Goal: Task Accomplishment & Management: Complete application form

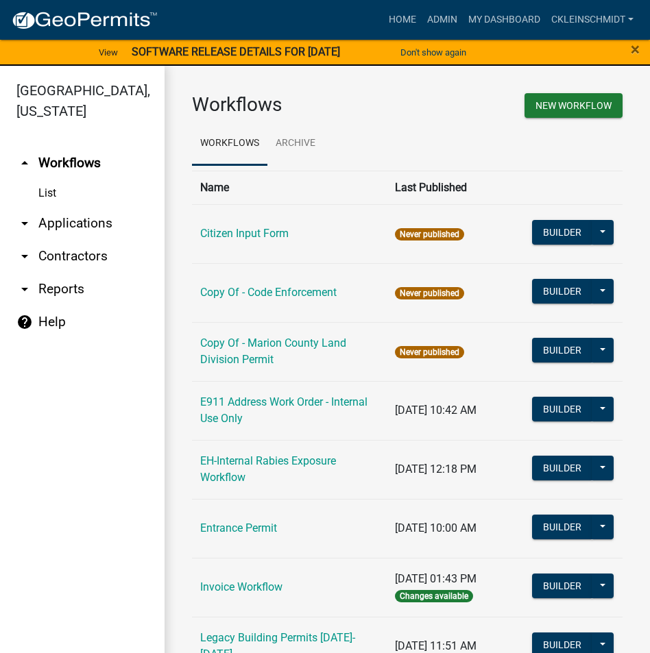
click at [49, 207] on link "arrow_drop_down Applications" at bounding box center [82, 223] width 164 height 33
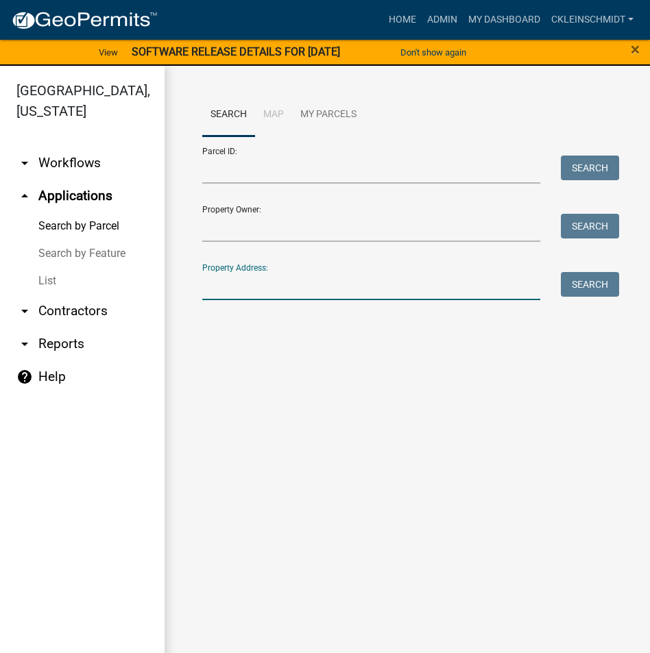
click at [228, 293] on input "Property Address:" at bounding box center [371, 286] width 338 height 28
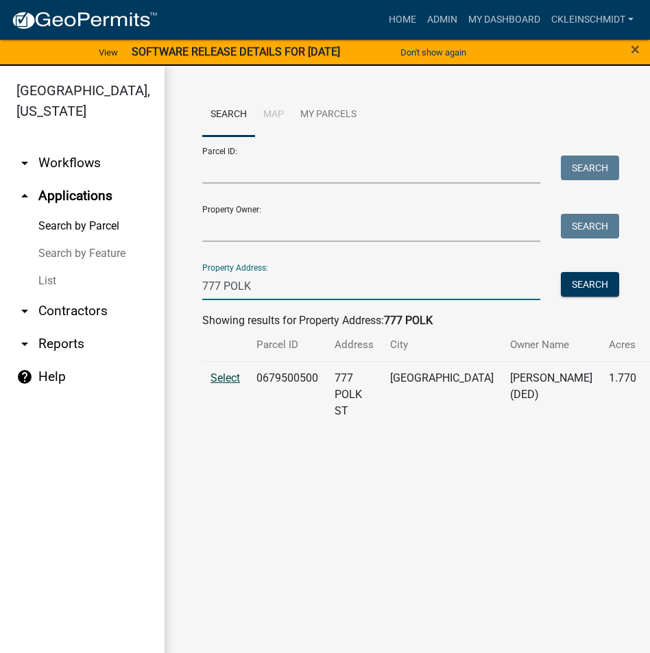
type input "777 POLK"
click at [230, 374] on span "Select" at bounding box center [224, 377] width 29 height 13
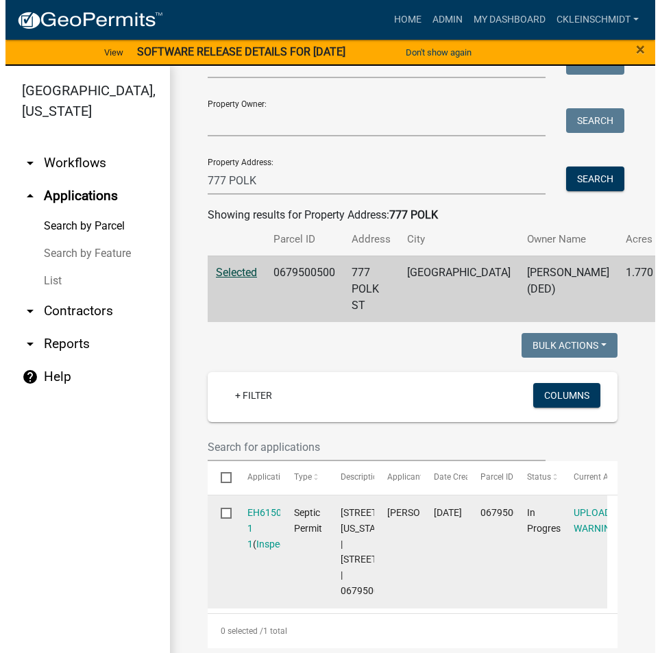
scroll to position [206, 0]
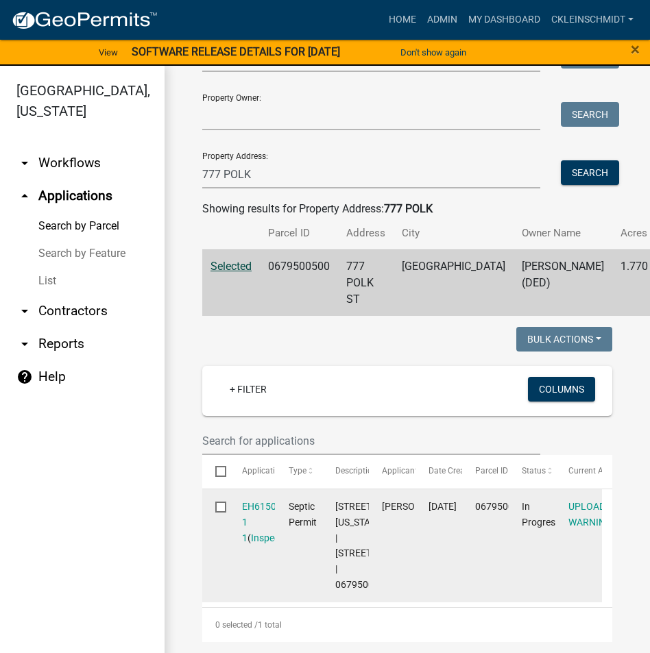
click at [256, 499] on div "EH6150 1 1 ( Inspections )" at bounding box center [252, 522] width 21 height 47
click at [284, 489] on datatable-body-cell "Septic Permit" at bounding box center [298, 545] width 47 height 113
click at [265, 501] on link "EH6150 1 1" at bounding box center [259, 522] width 34 height 42
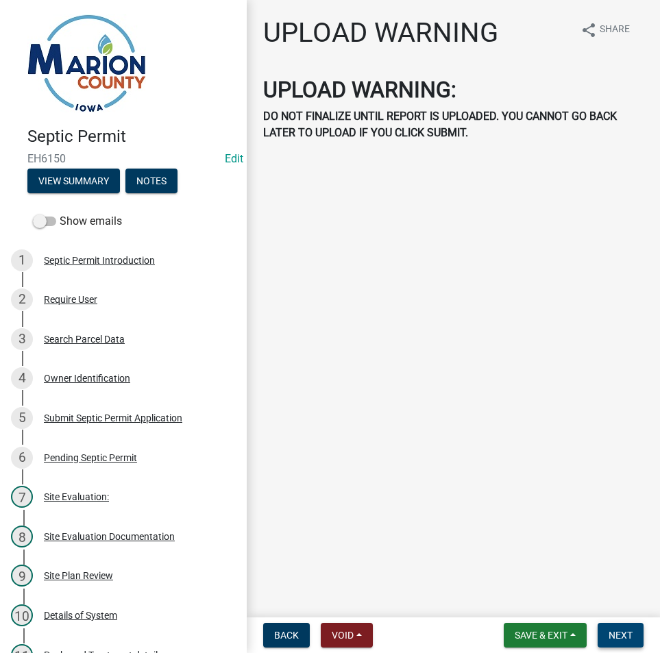
click at [632, 628] on button "Next" at bounding box center [621, 635] width 46 height 25
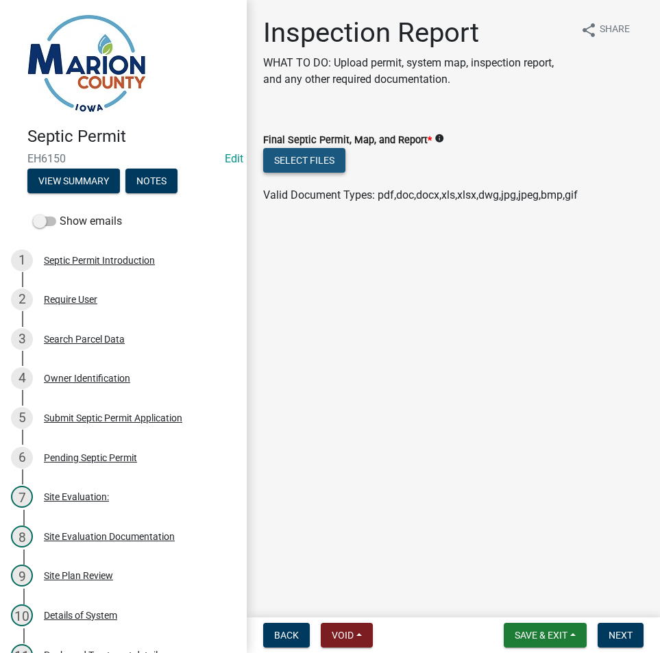
click at [289, 164] on button "Select files" at bounding box center [304, 160] width 82 height 25
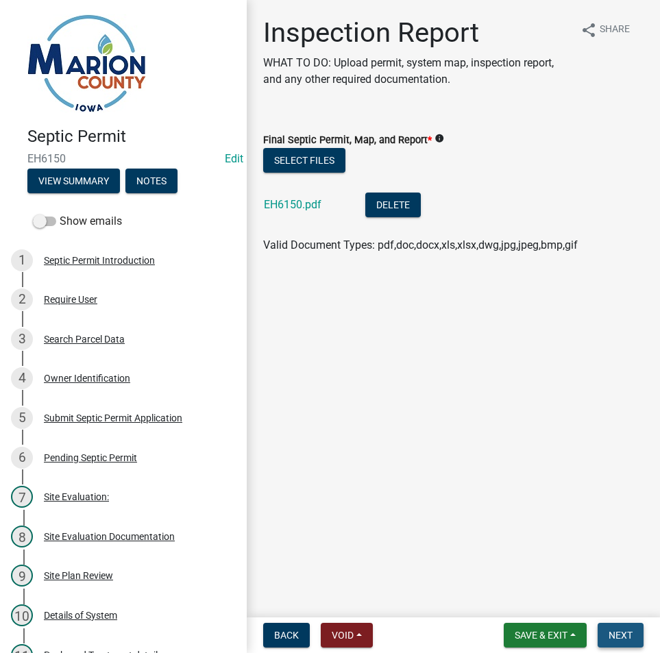
click at [613, 635] on span "Next" at bounding box center [621, 635] width 24 height 11
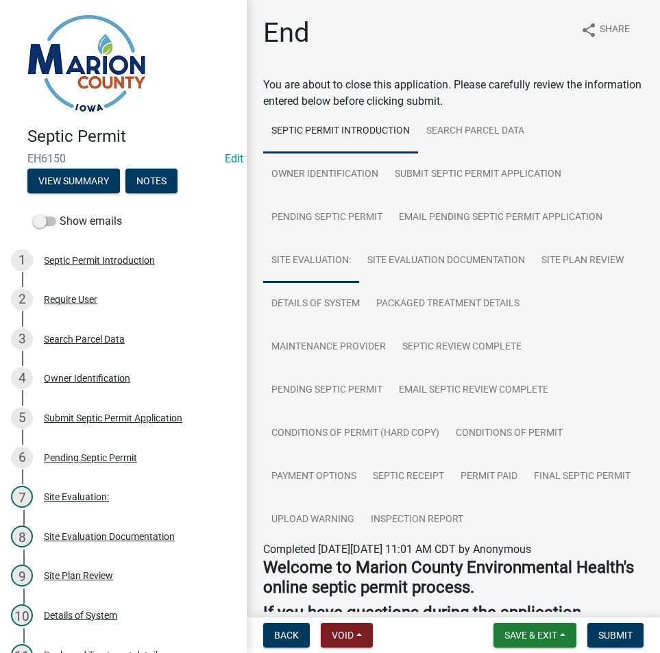
click at [329, 269] on link "Site Evaluation:" at bounding box center [311, 261] width 96 height 44
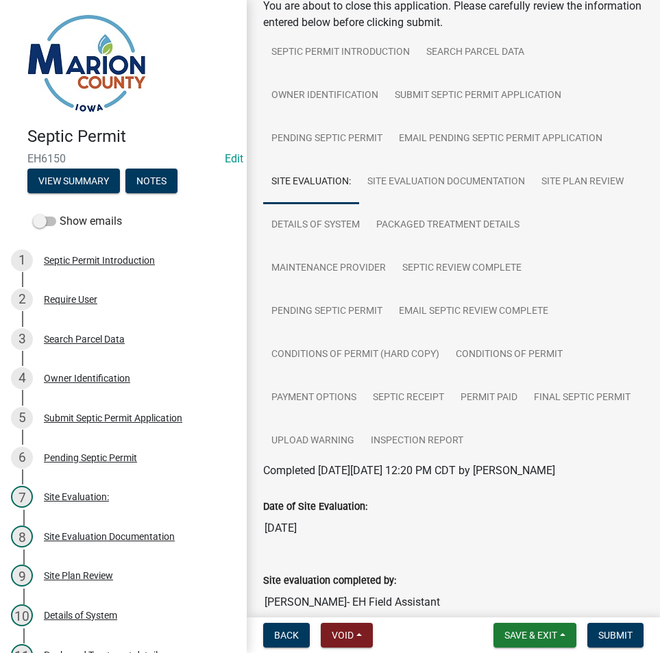
scroll to position [206, 0]
